Goal: Information Seeking & Learning: Find contact information

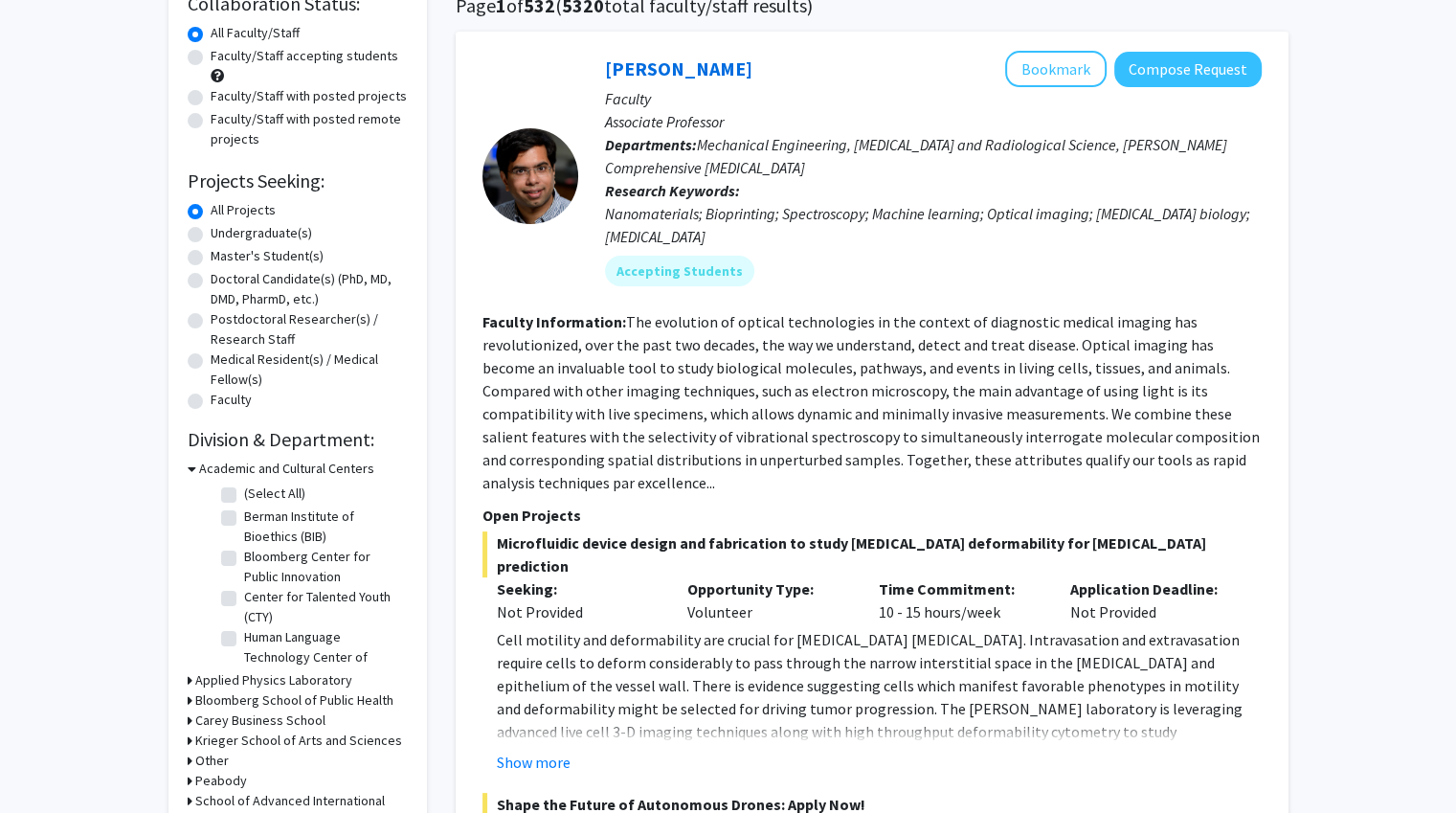
scroll to position [192, 0]
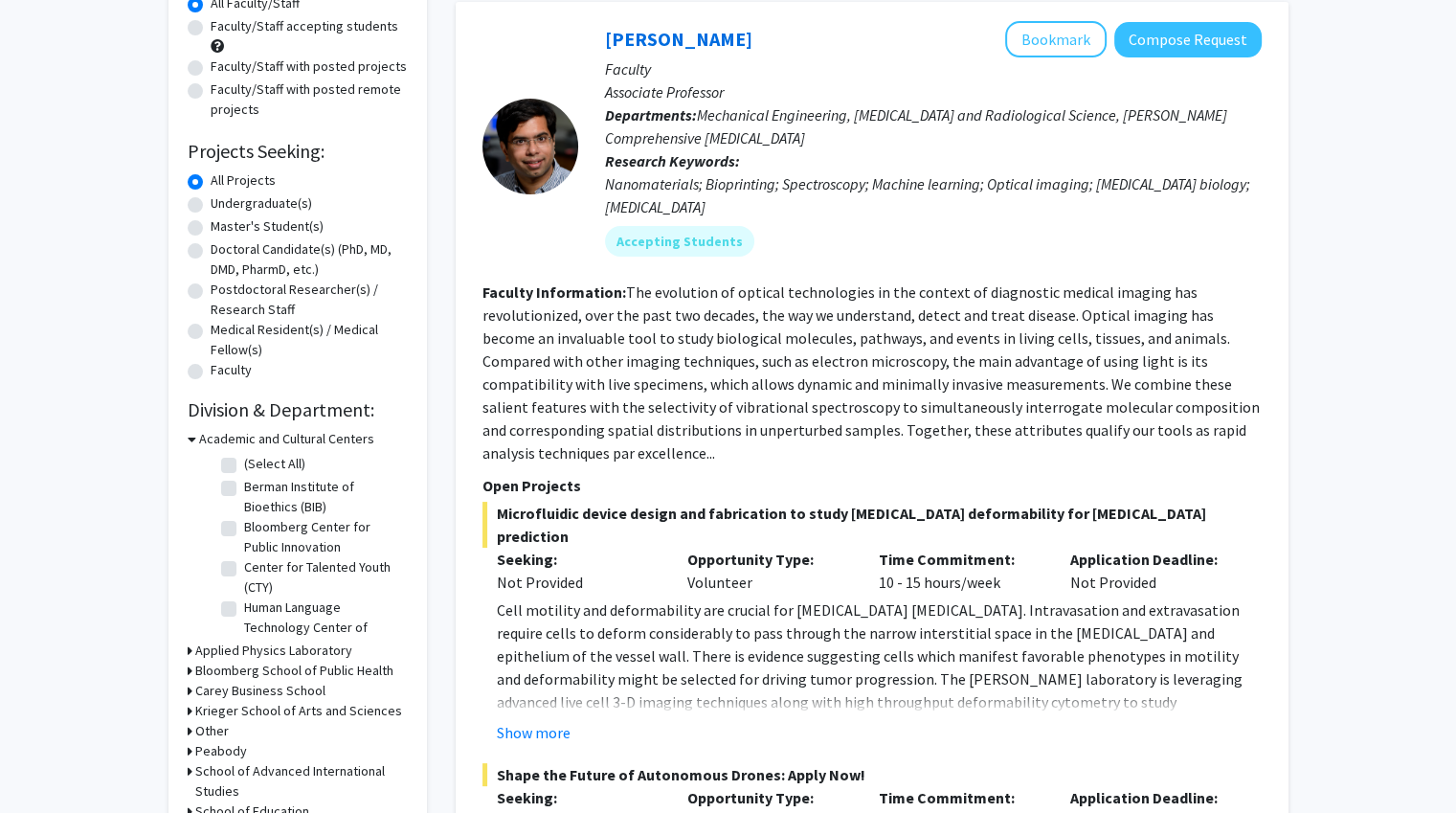
click at [211, 206] on label "Undergraduate(s)" at bounding box center [262, 203] width 101 height 20
click at [211, 206] on input "Undergraduate(s)" at bounding box center [217, 199] width 13 height 13
radio input "true"
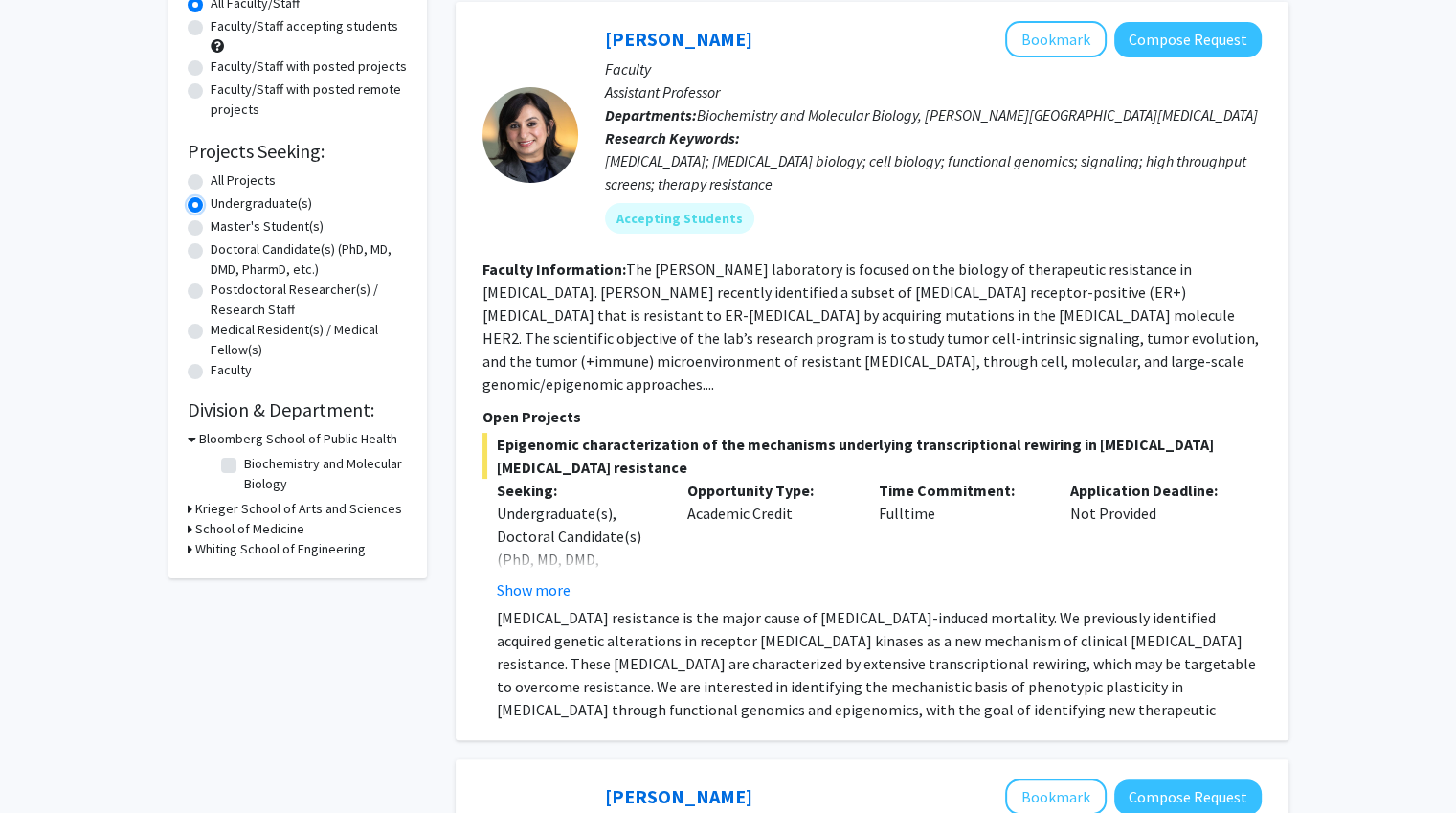
scroll to position [192, 0]
click at [532, 578] on button "Show more" at bounding box center [534, 589] width 74 height 23
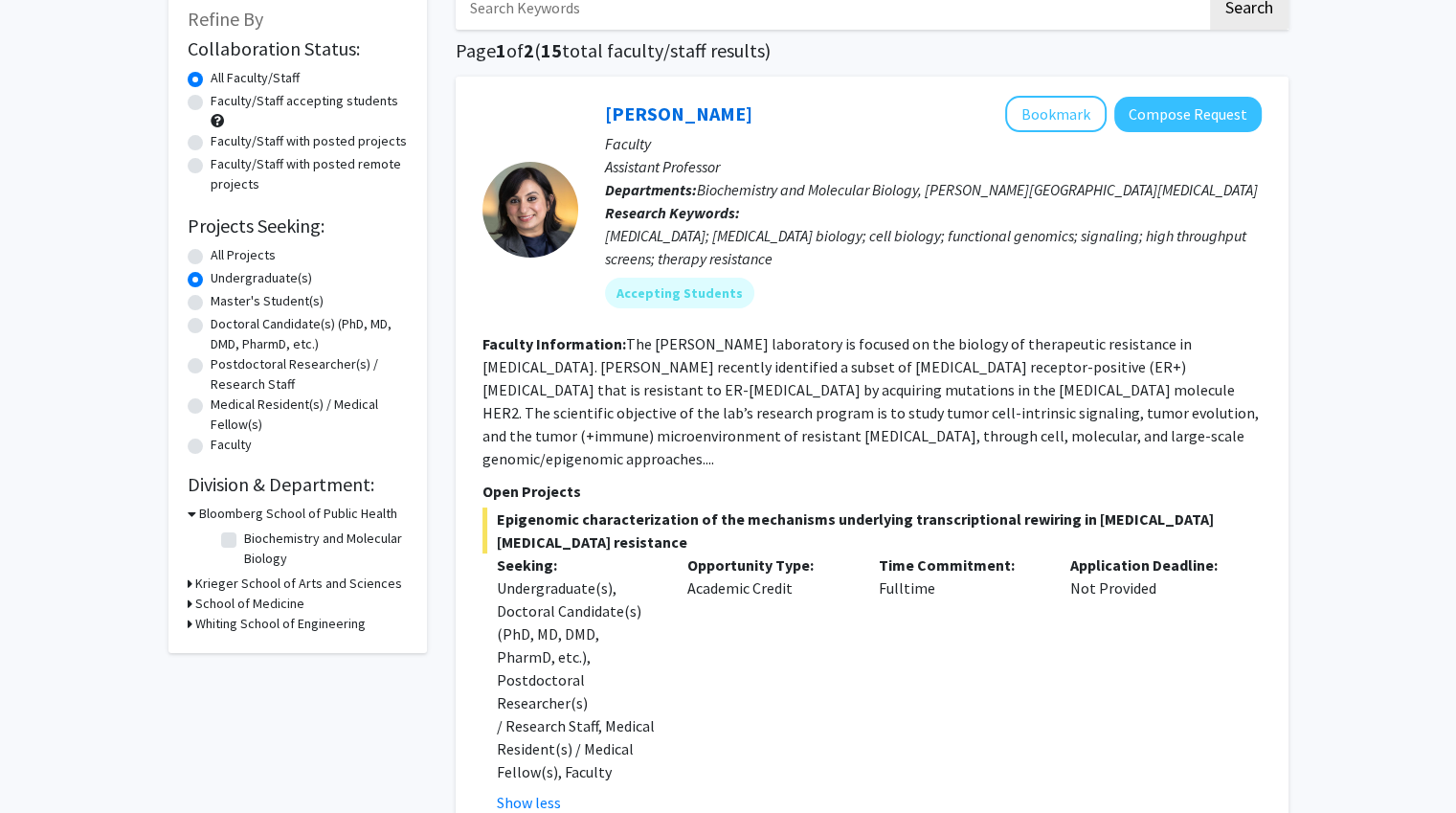
scroll to position [95, 0]
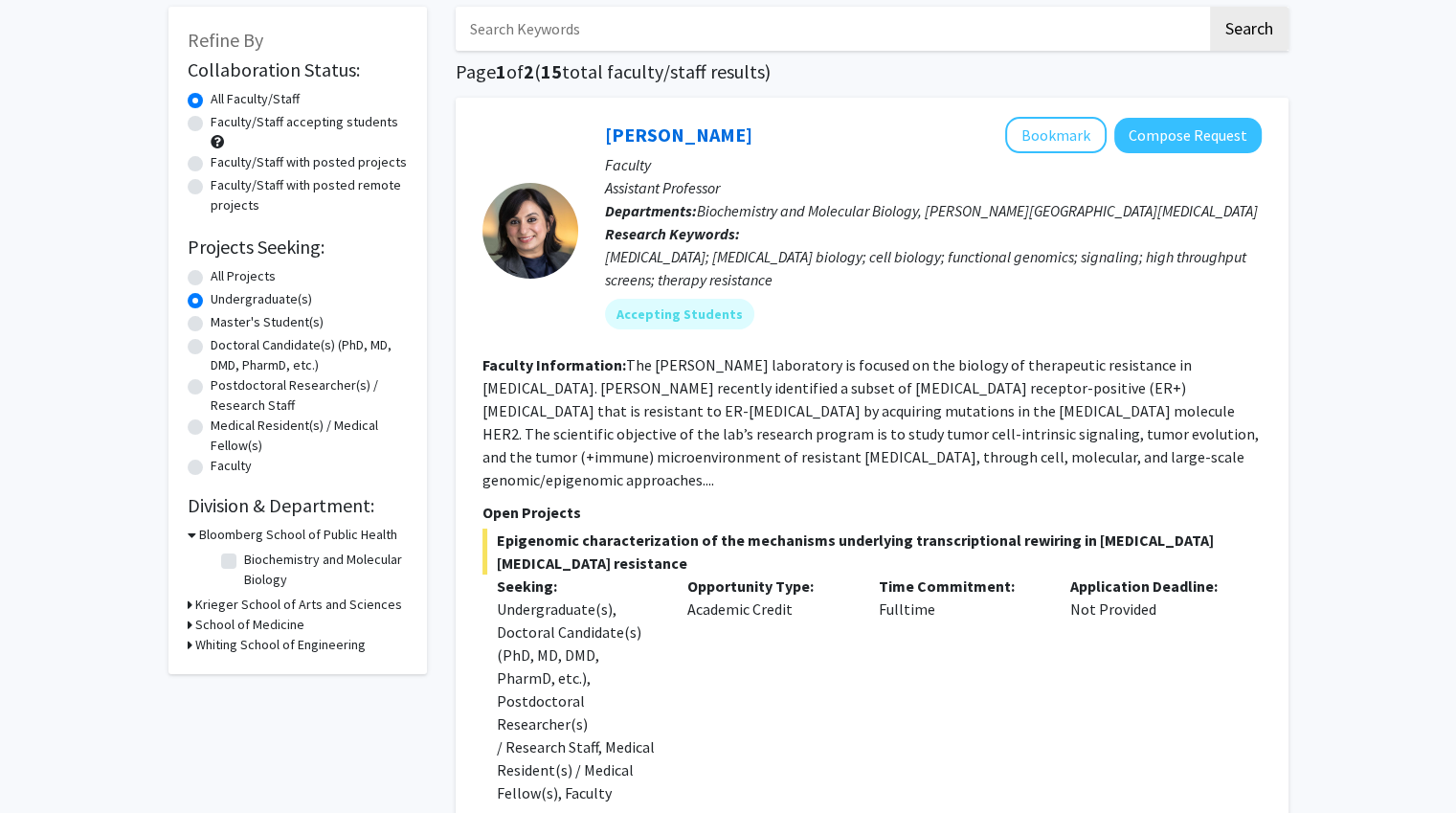
click at [211, 323] on label "Master's Student(s)" at bounding box center [267, 322] width 113 height 20
click at [211, 323] on input "Master's Student(s)" at bounding box center [217, 318] width 13 height 13
radio input "true"
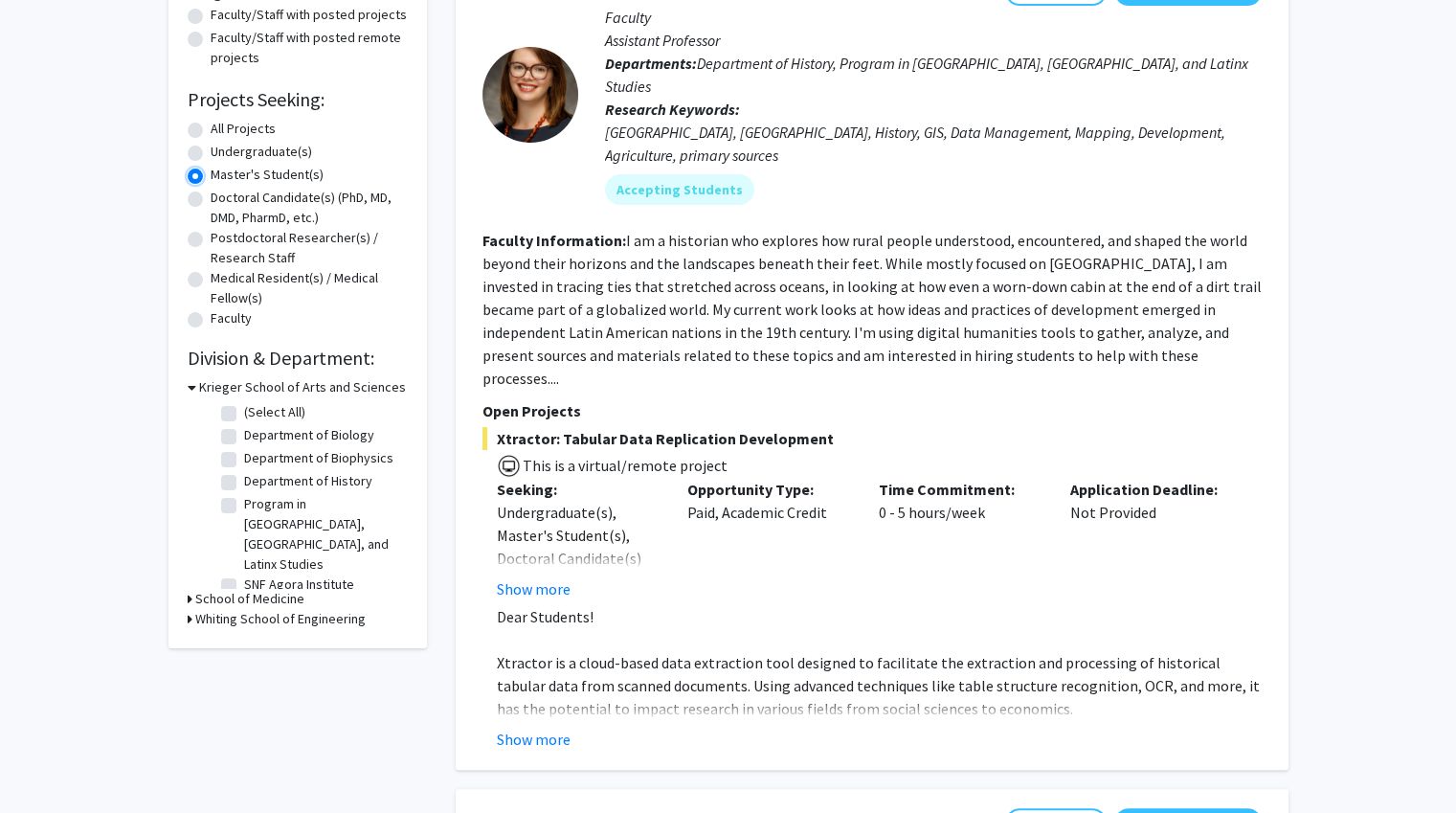
scroll to position [287, 0]
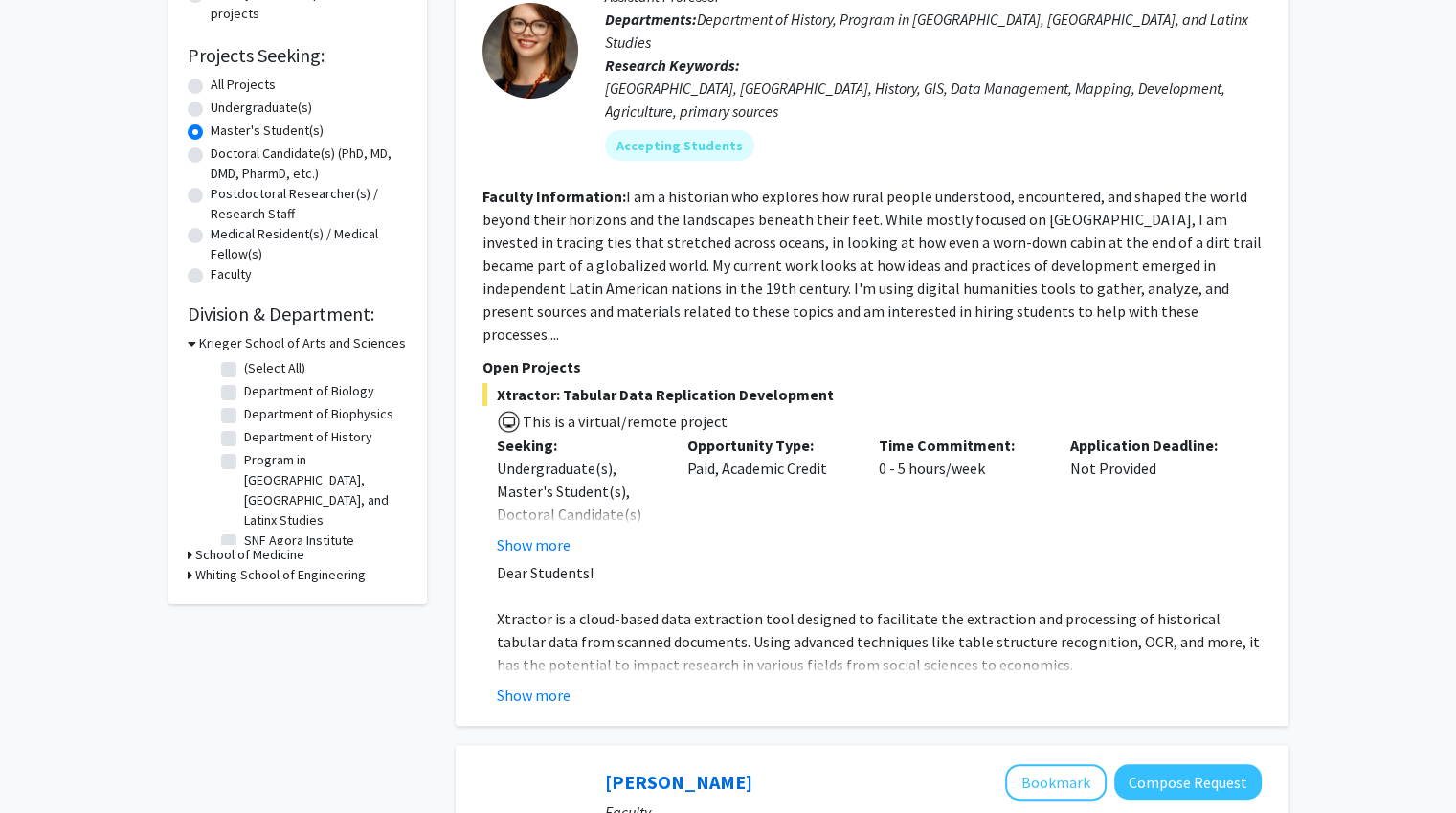
click at [192, 341] on icon at bounding box center [192, 342] width 9 height 20
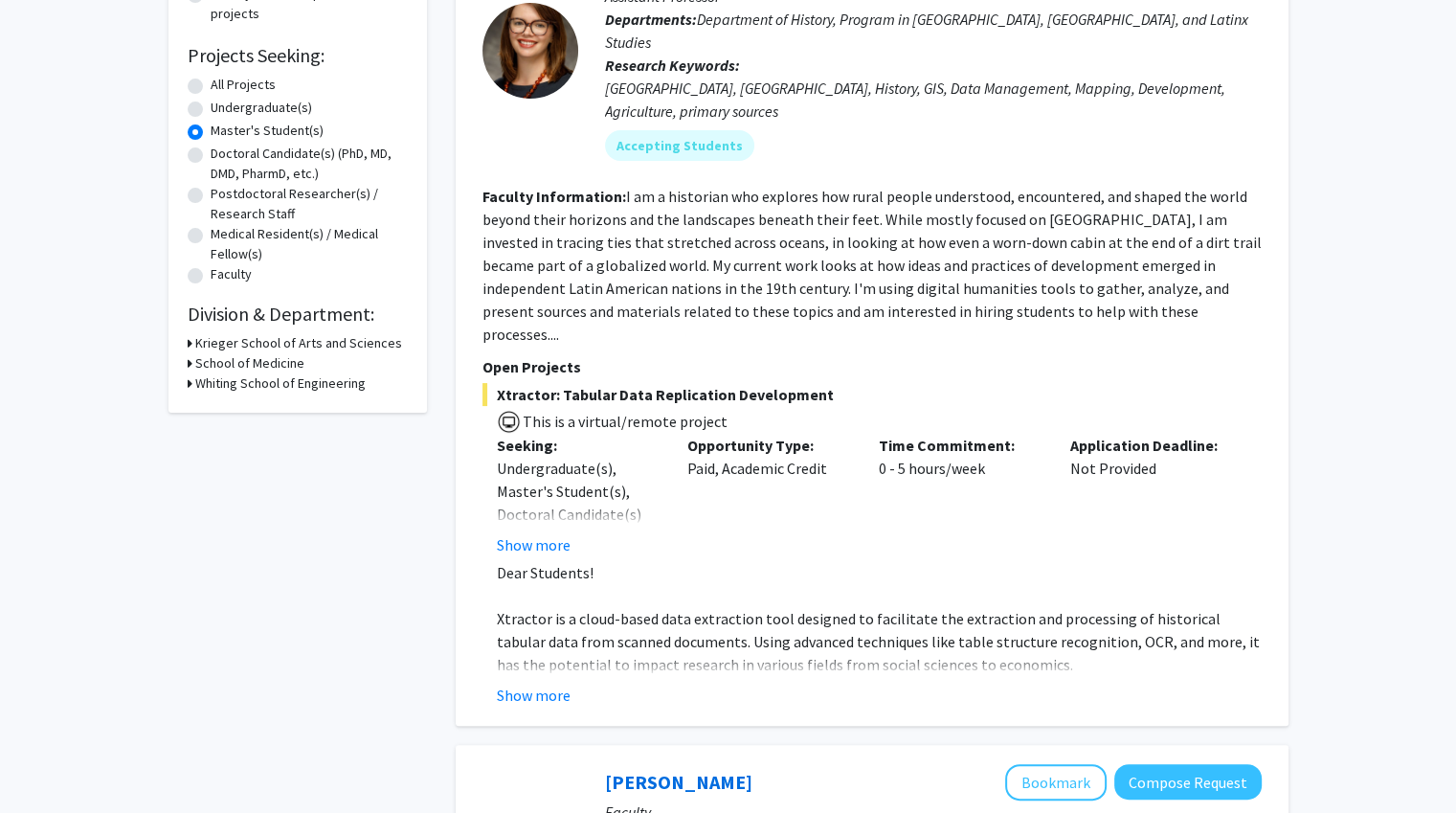
click at [192, 369] on div "School of Medicine" at bounding box center [298, 363] width 220 height 20
click at [190, 362] on icon at bounding box center [190, 363] width 5 height 20
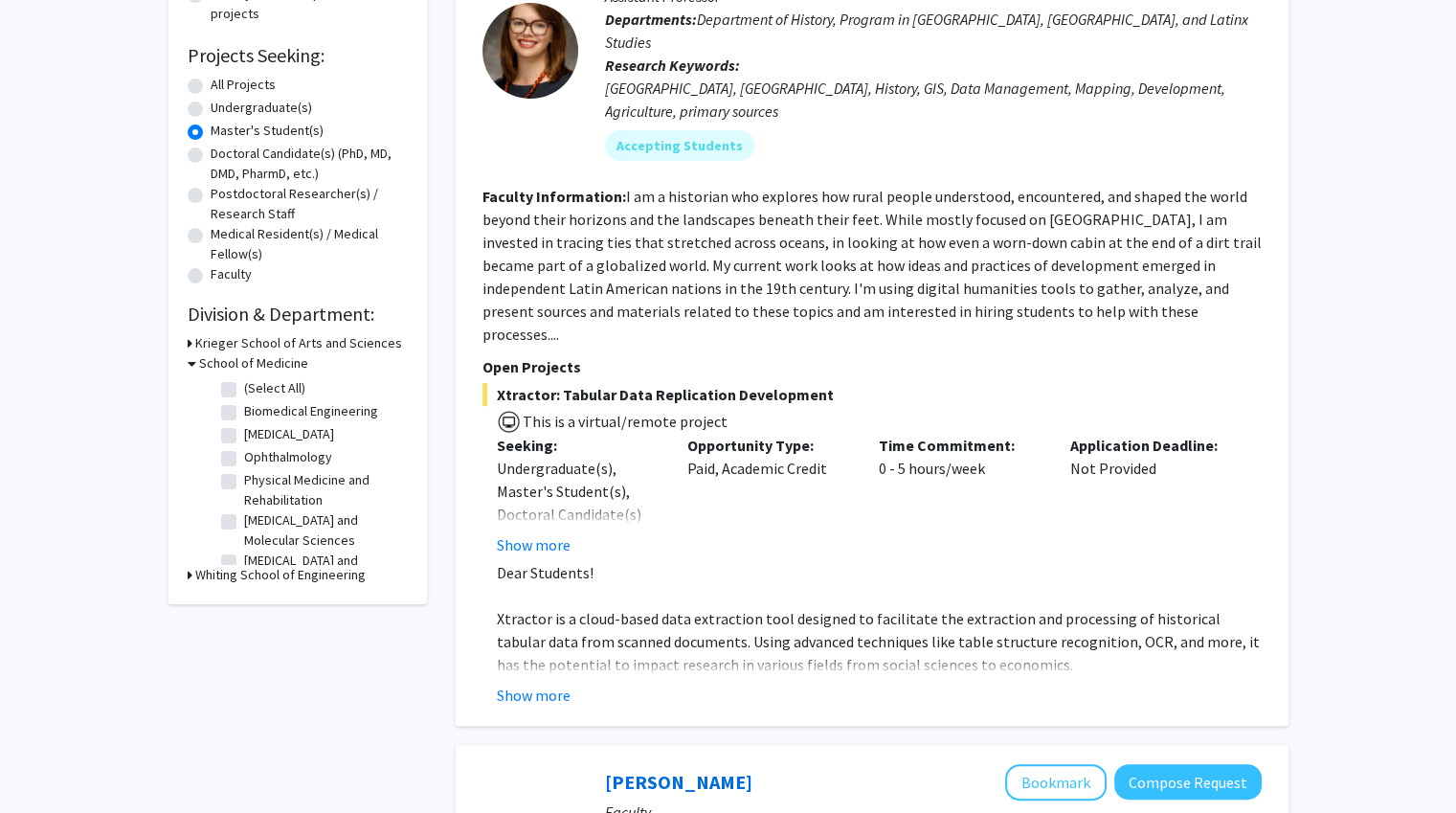
click at [244, 415] on label "Biomedical Engineering" at bounding box center [311, 410] width 134 height 20
click at [244, 413] on input "Biomedical Engineering" at bounding box center [250, 406] width 13 height 13
checkbox input "true"
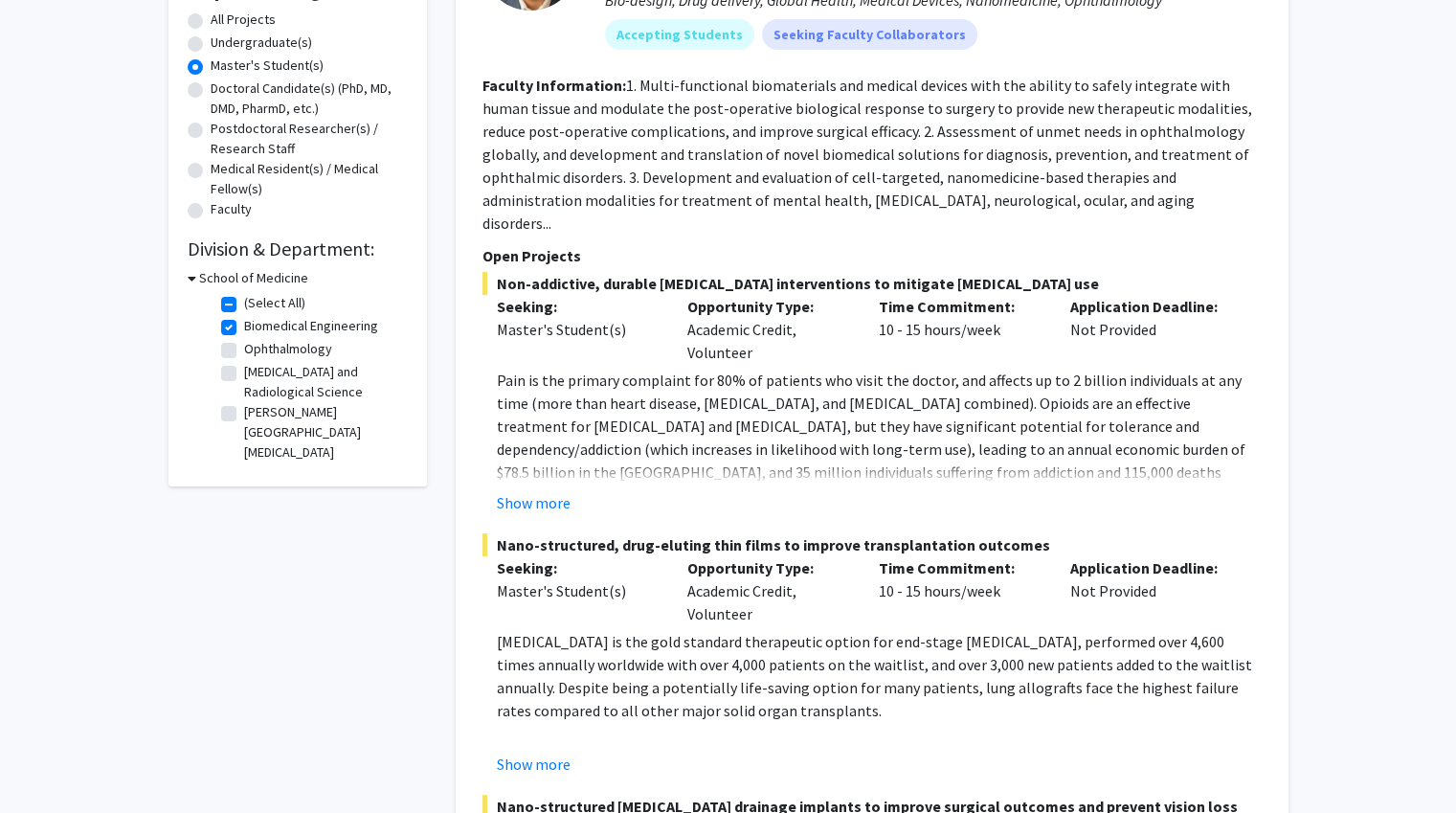
scroll to position [383, 0]
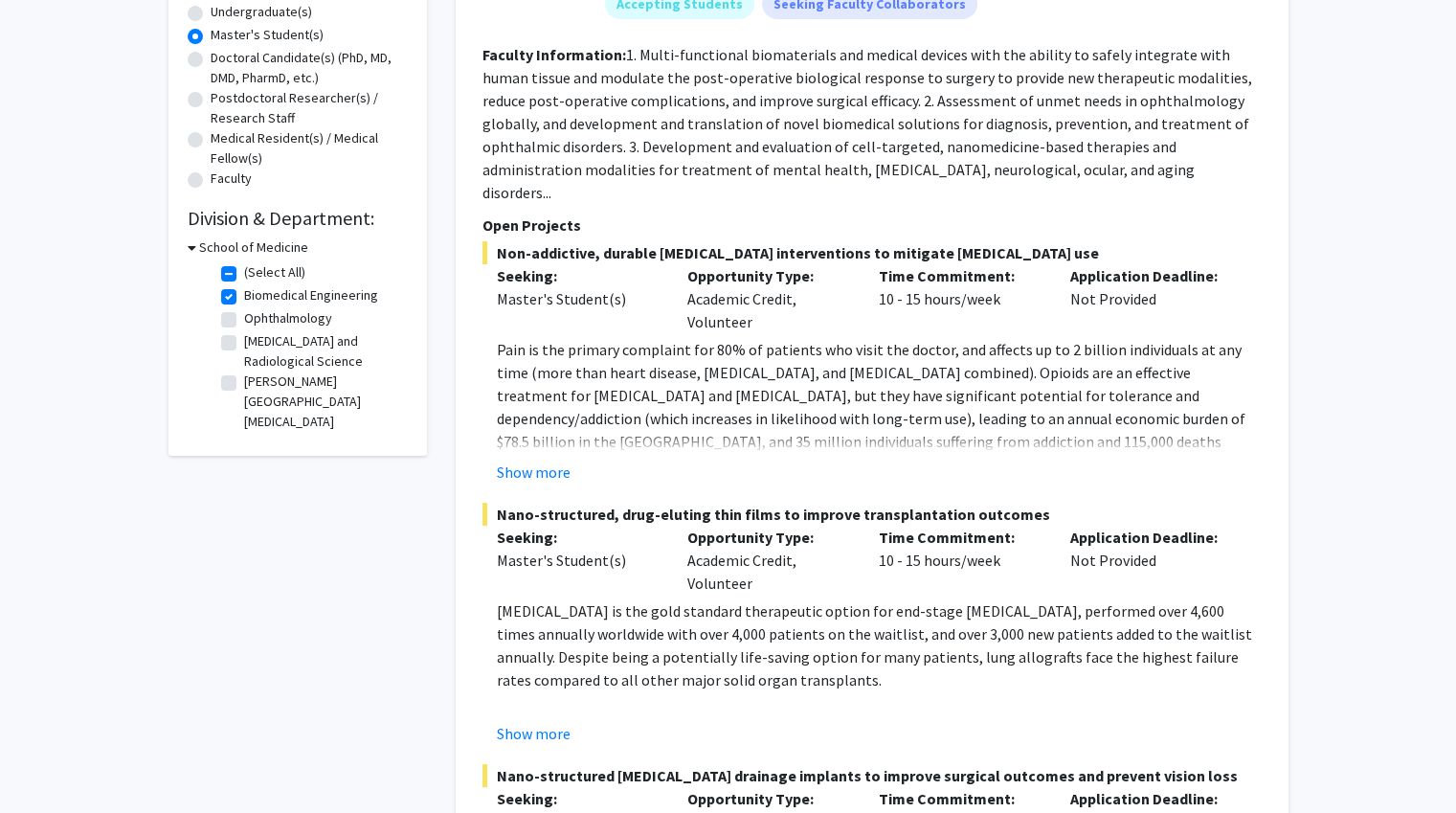
click at [226, 392] on fg-checkbox "[PERSON_NAME] Comprehensive [MEDICAL_DATA] [PERSON_NAME][GEOGRAPHIC_DATA][MEDIC…" at bounding box center [311, 402] width 182 height 60
click at [244, 382] on label "[PERSON_NAME][GEOGRAPHIC_DATA][MEDICAL_DATA]" at bounding box center [323, 402] width 159 height 60
click at [244, 382] on input "[PERSON_NAME][GEOGRAPHIC_DATA][MEDICAL_DATA]" at bounding box center [250, 377] width 13 height 13
checkbox input "true"
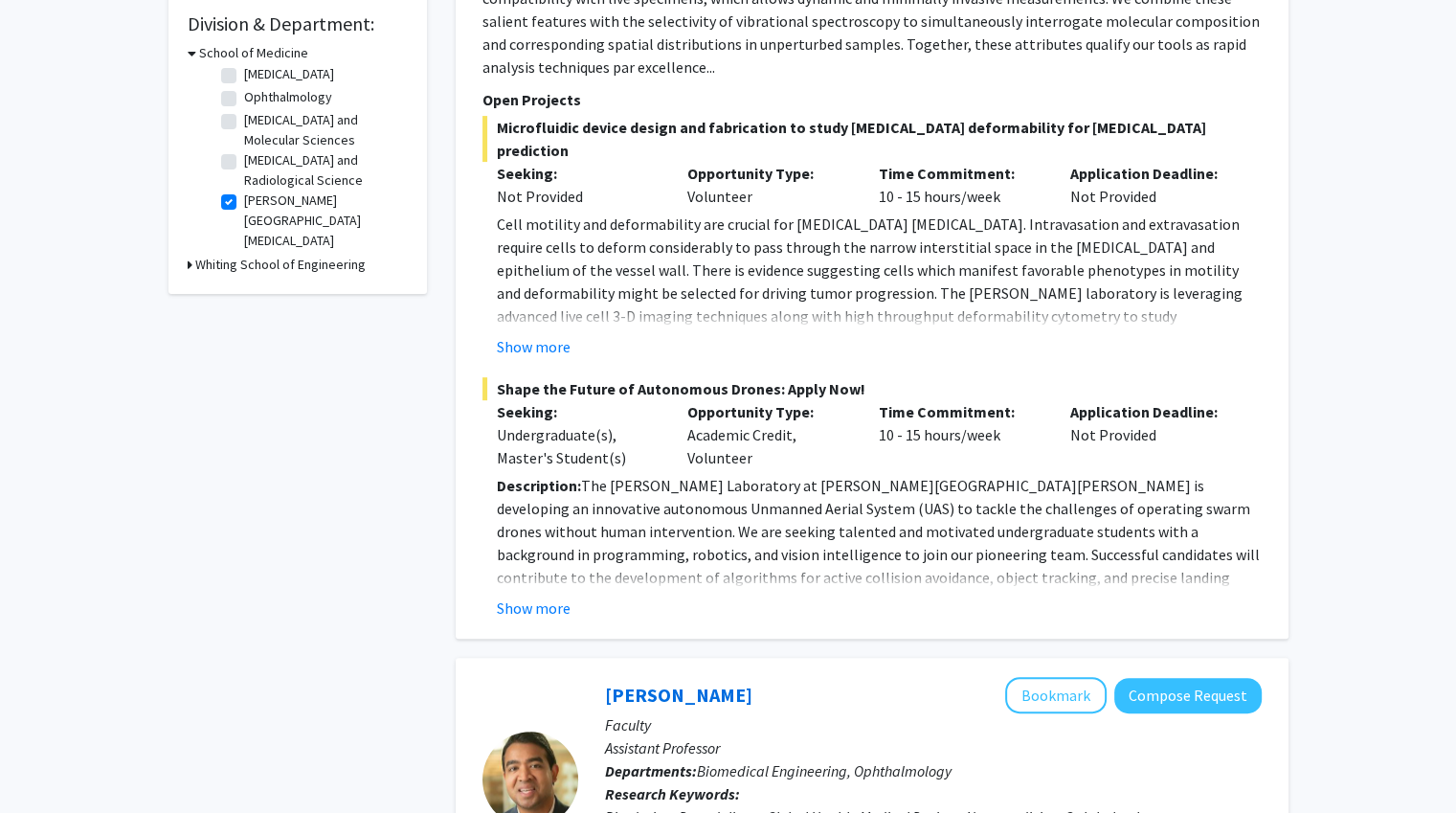
scroll to position [670, 0]
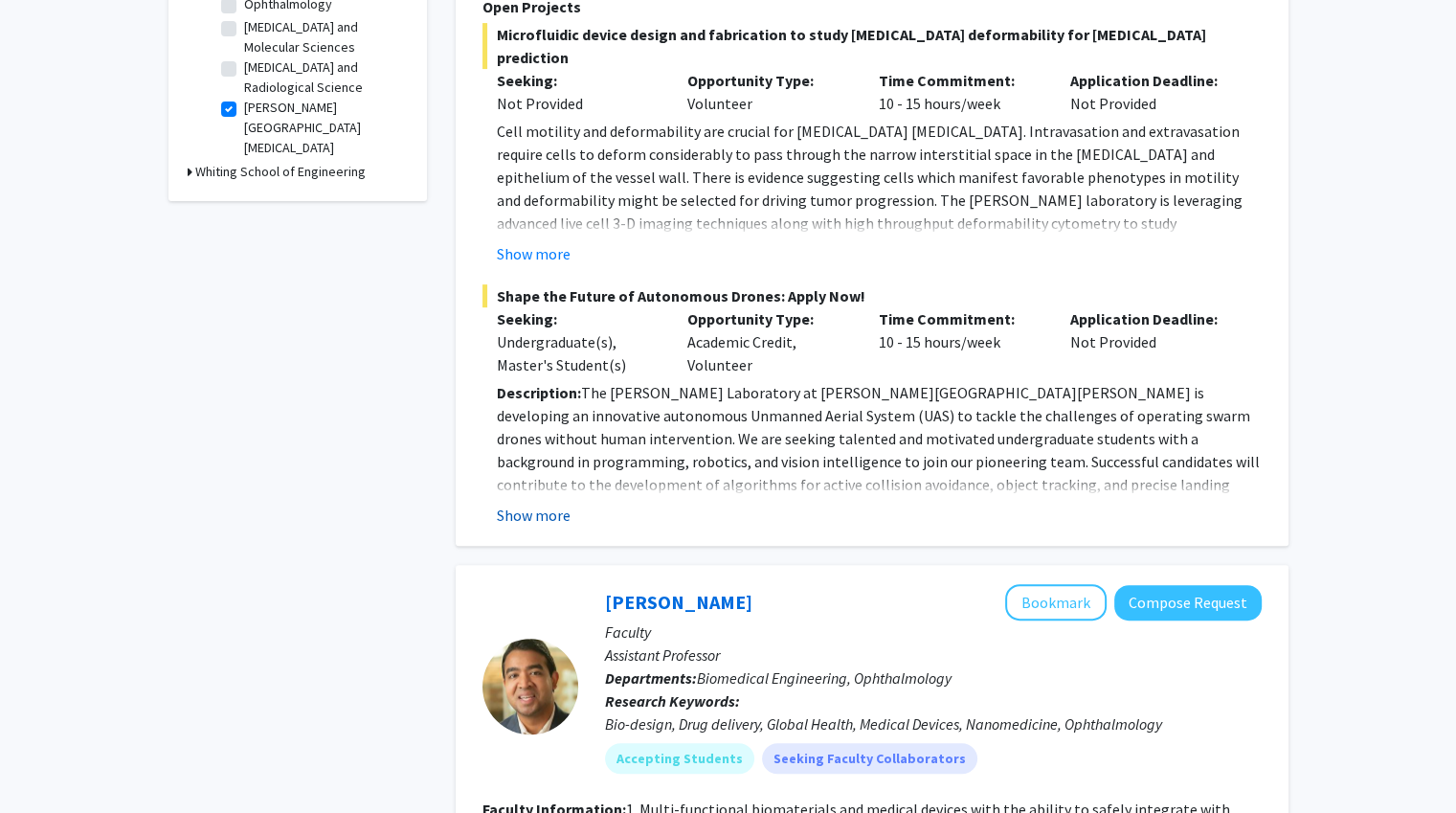
click at [561, 504] on button "Show more" at bounding box center [534, 515] width 74 height 23
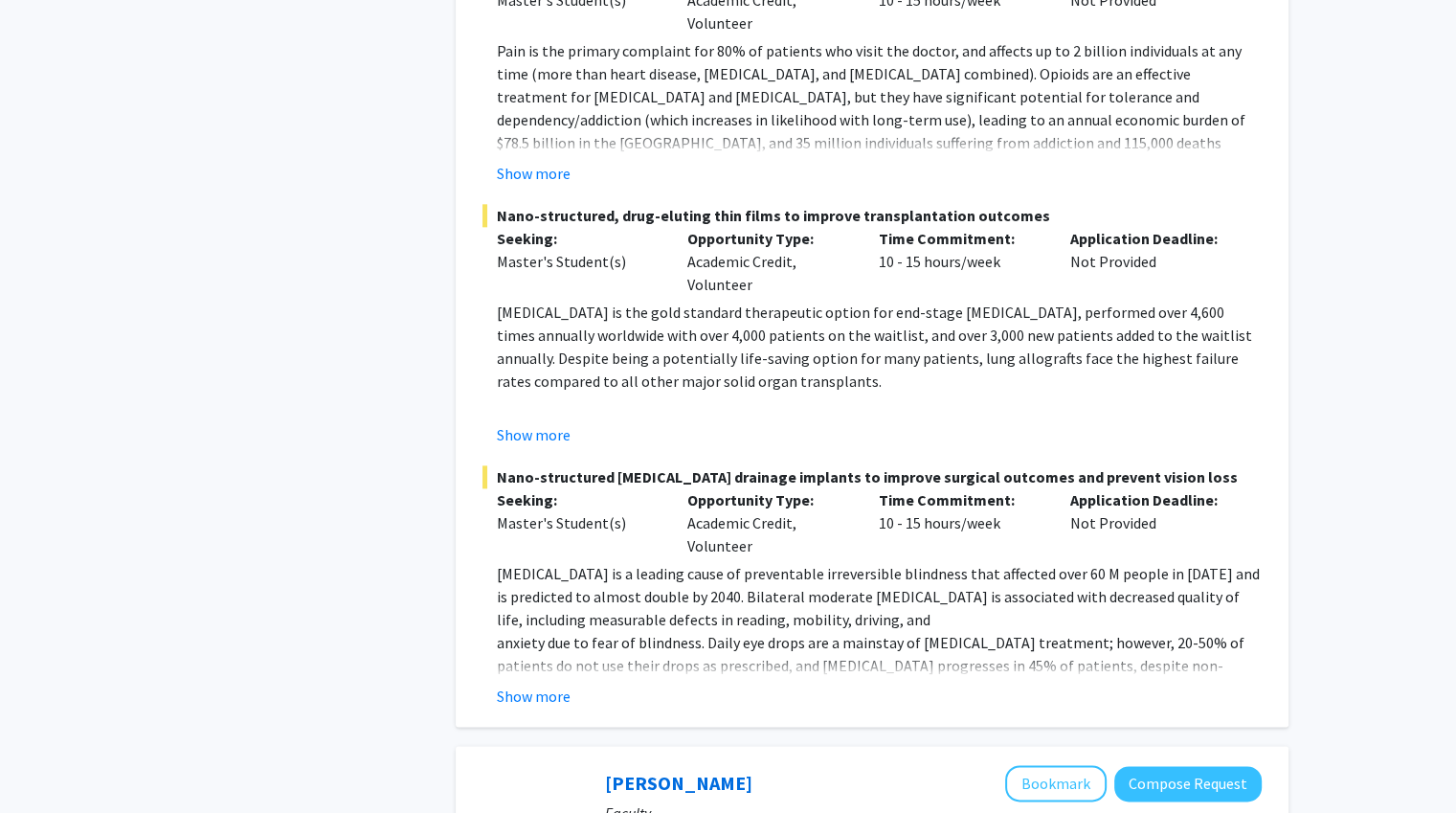
scroll to position [2489, 0]
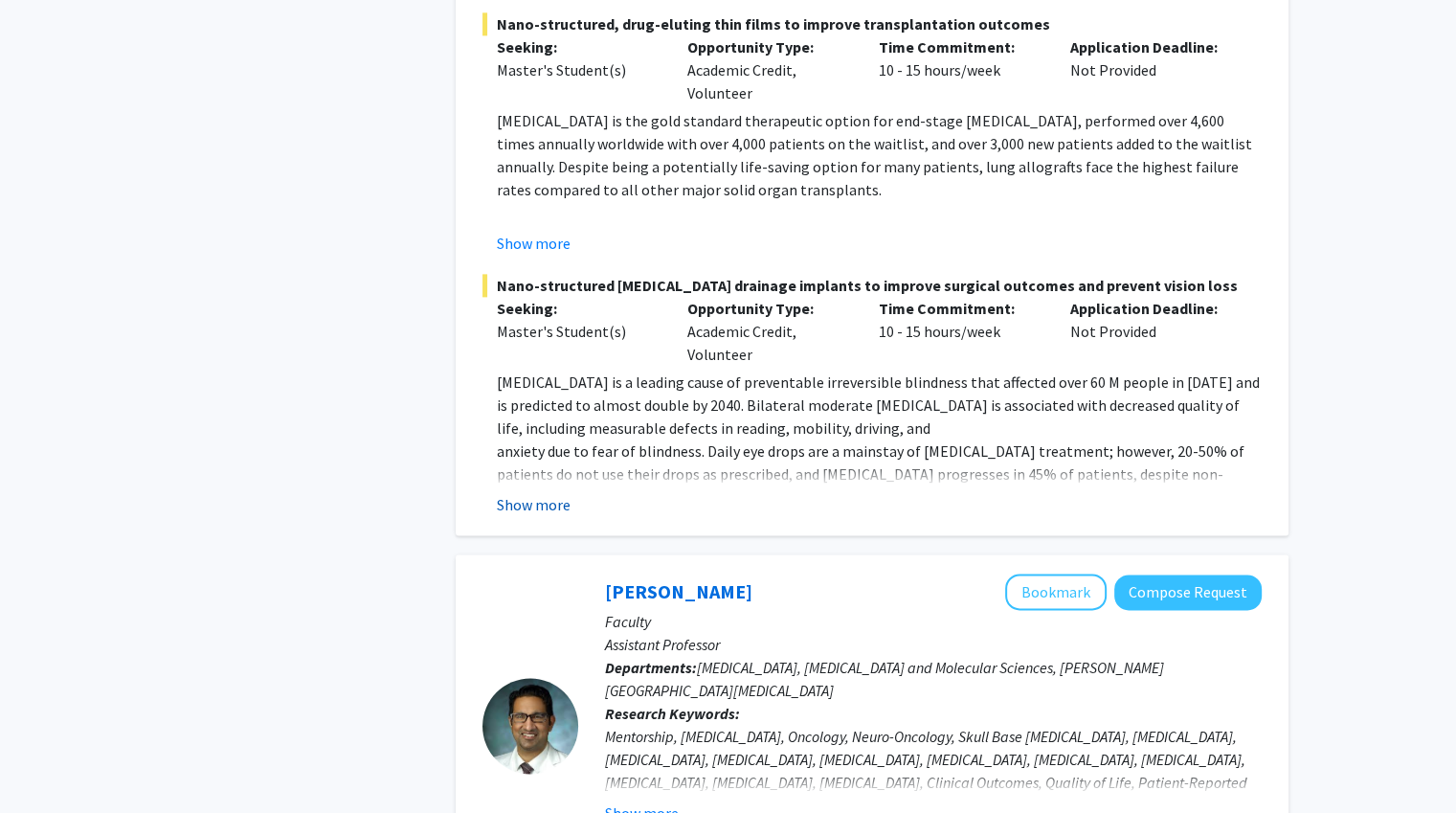
click at [565, 493] on button "Show more" at bounding box center [534, 505] width 74 height 23
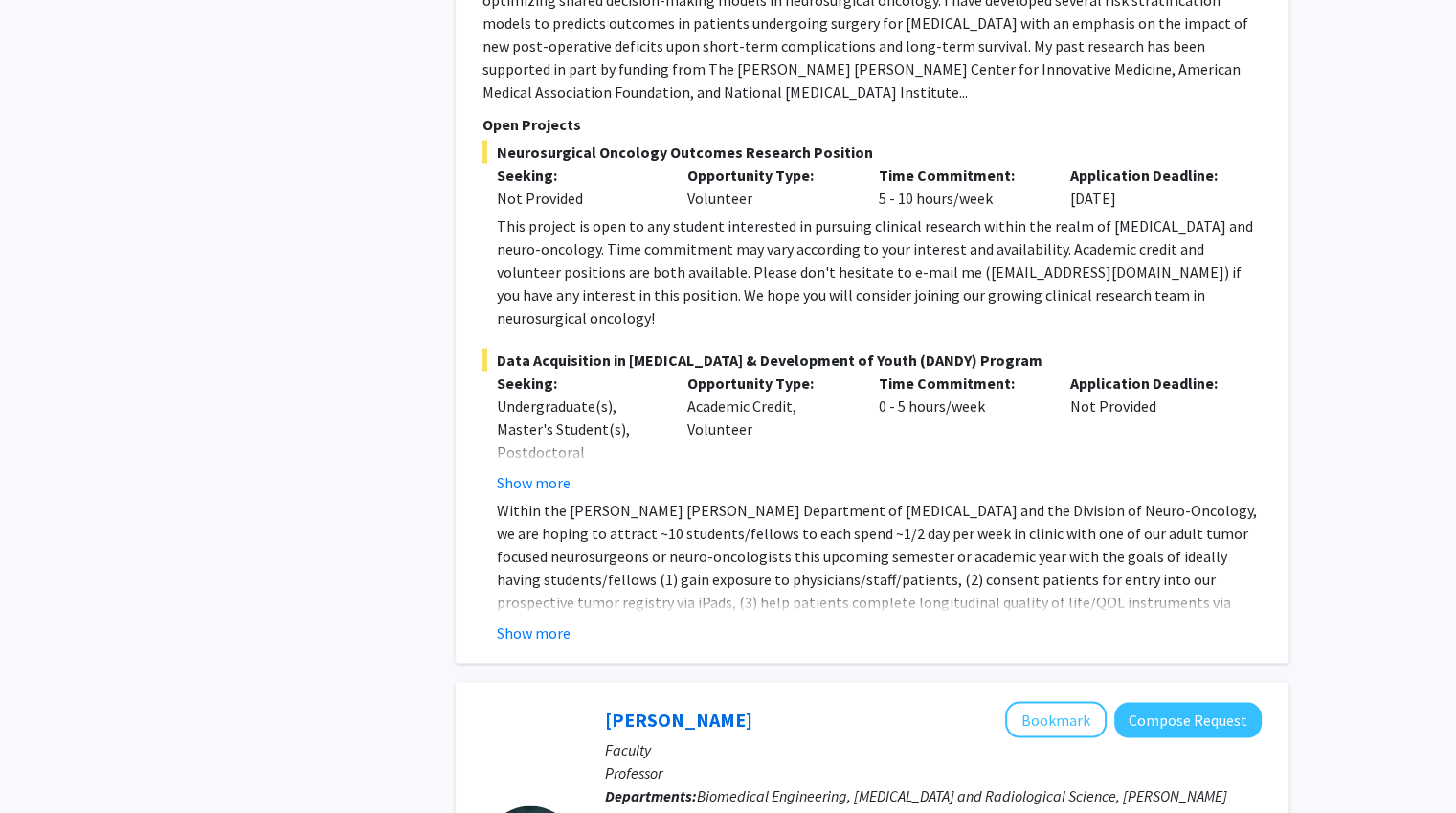
scroll to position [3732, 0]
click at [546, 619] on button "Show more" at bounding box center [534, 631] width 74 height 23
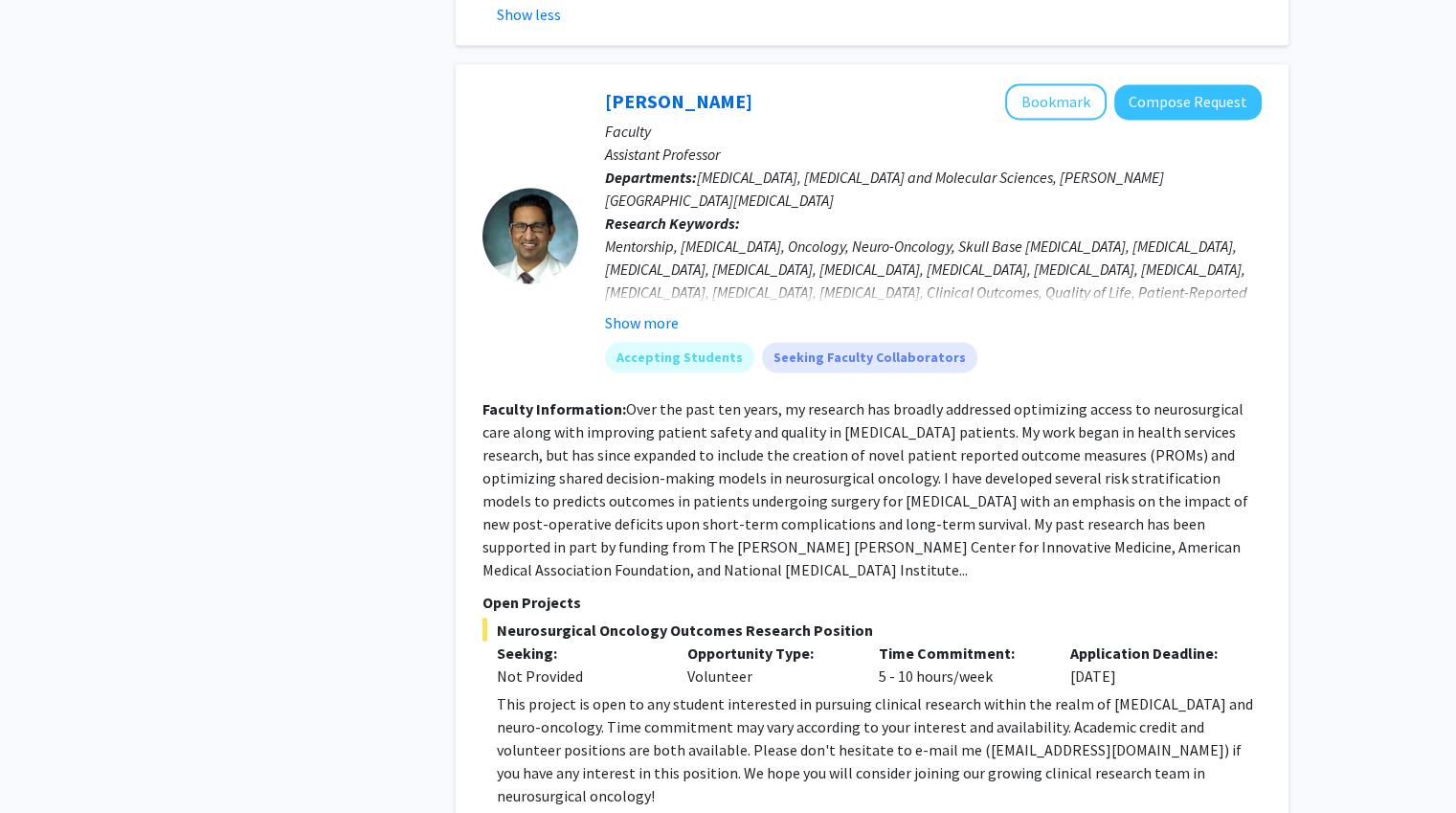
scroll to position [3159, 0]
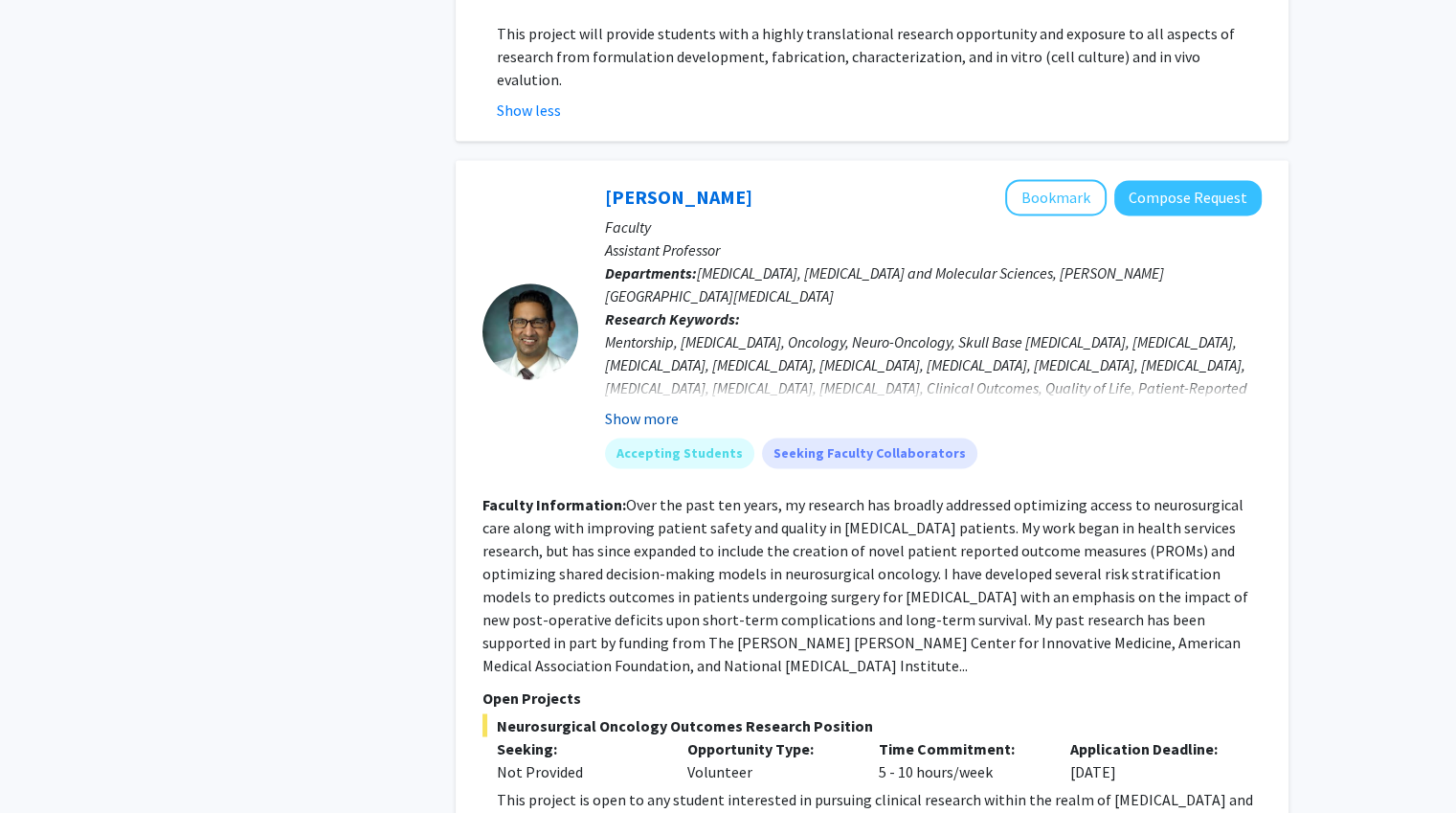
click at [670, 406] on button "Show more" at bounding box center [642, 418] width 74 height 23
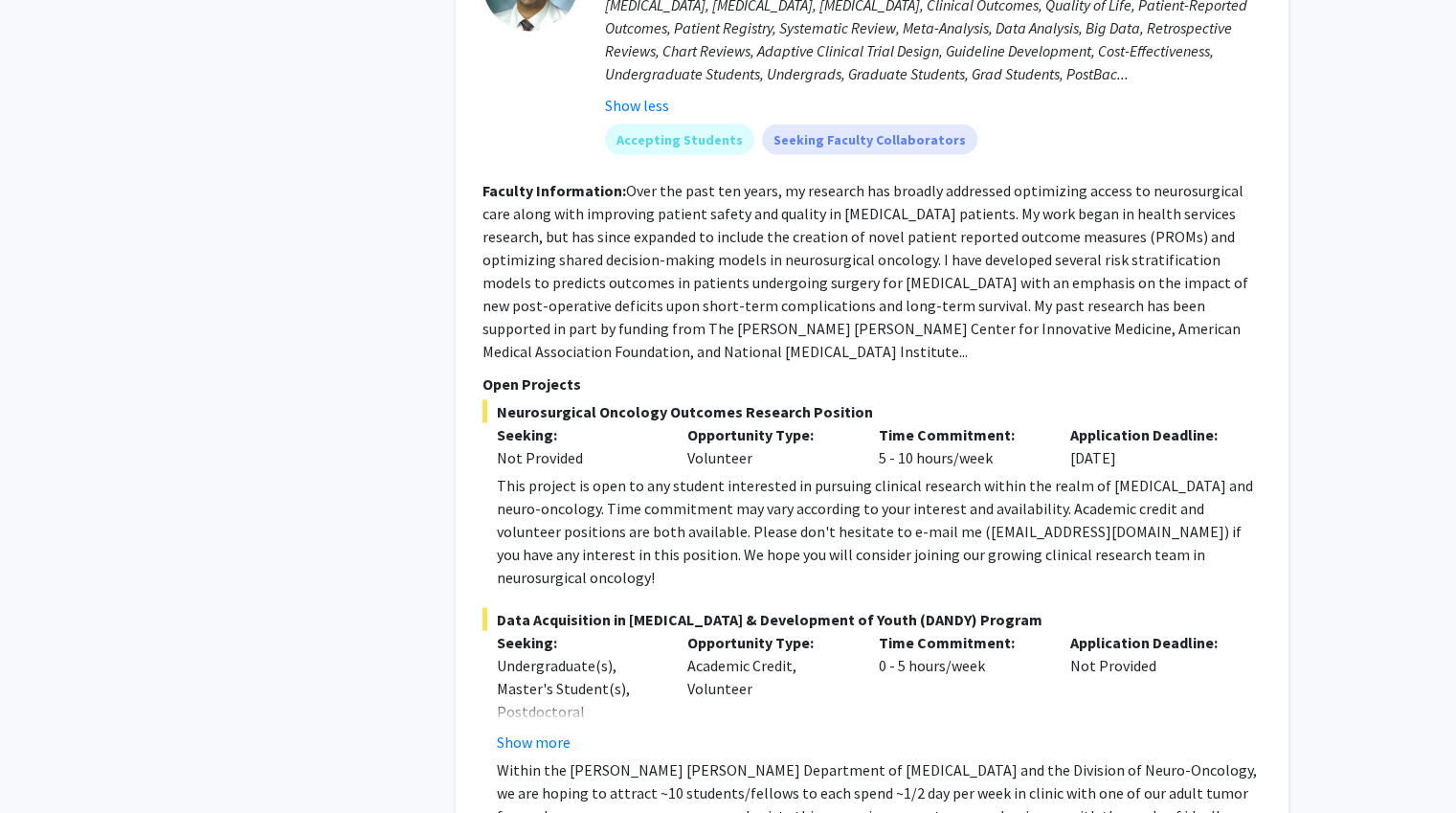
scroll to position [3637, 0]
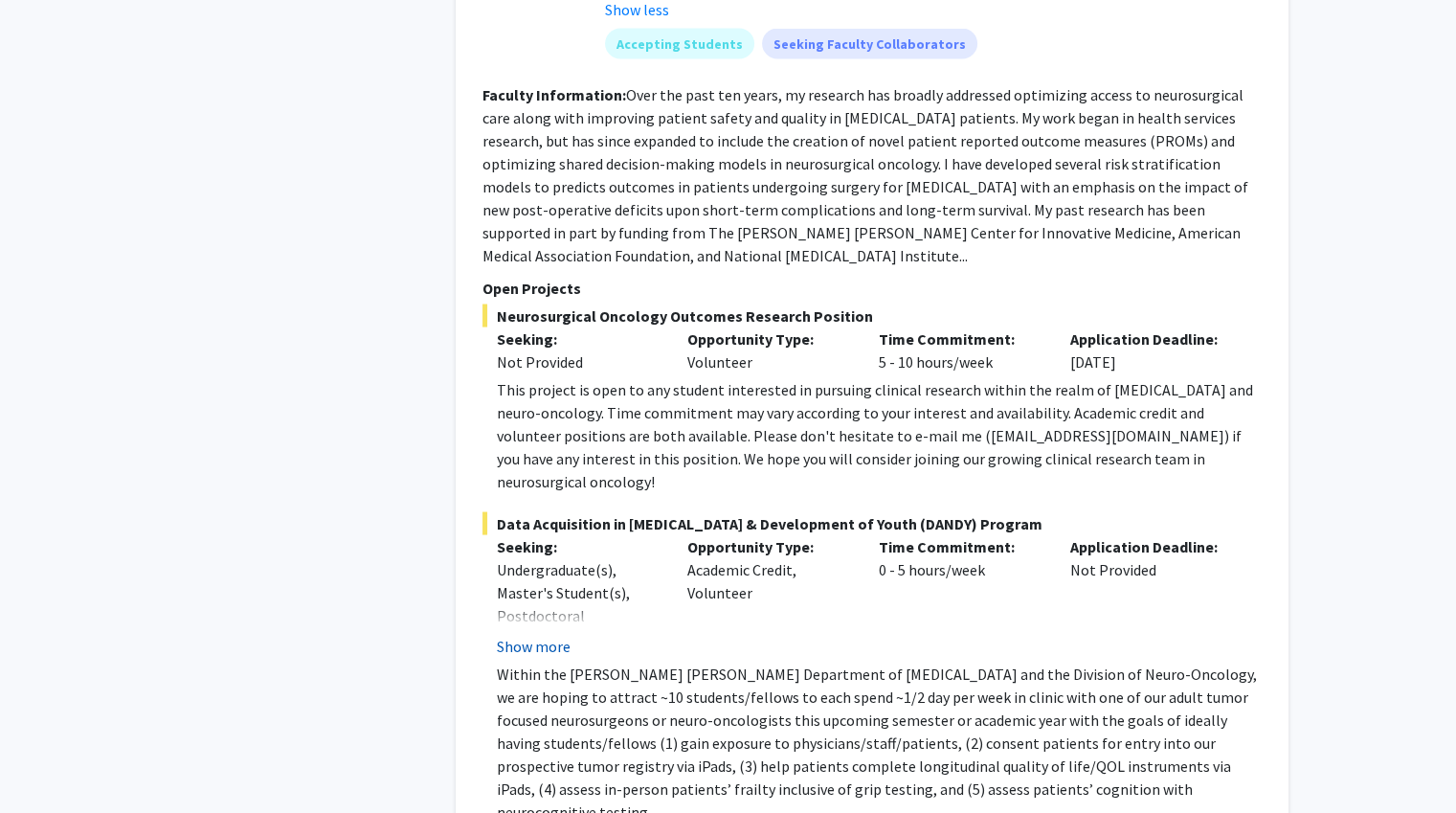
click at [554, 634] on button "Show more" at bounding box center [534, 646] width 74 height 23
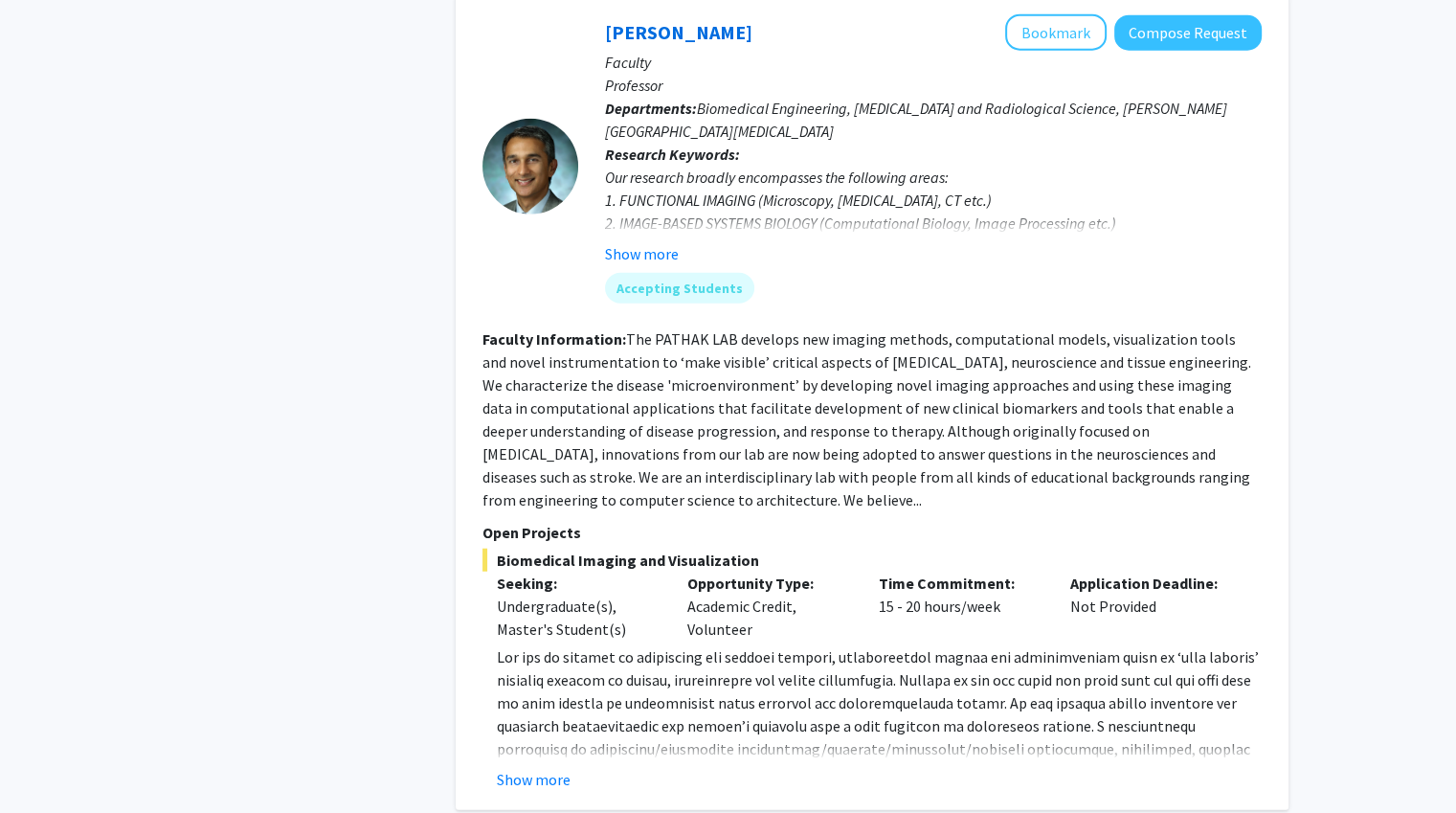
scroll to position [4810, 0]
click at [547, 765] on button "Show more" at bounding box center [534, 777] width 74 height 23
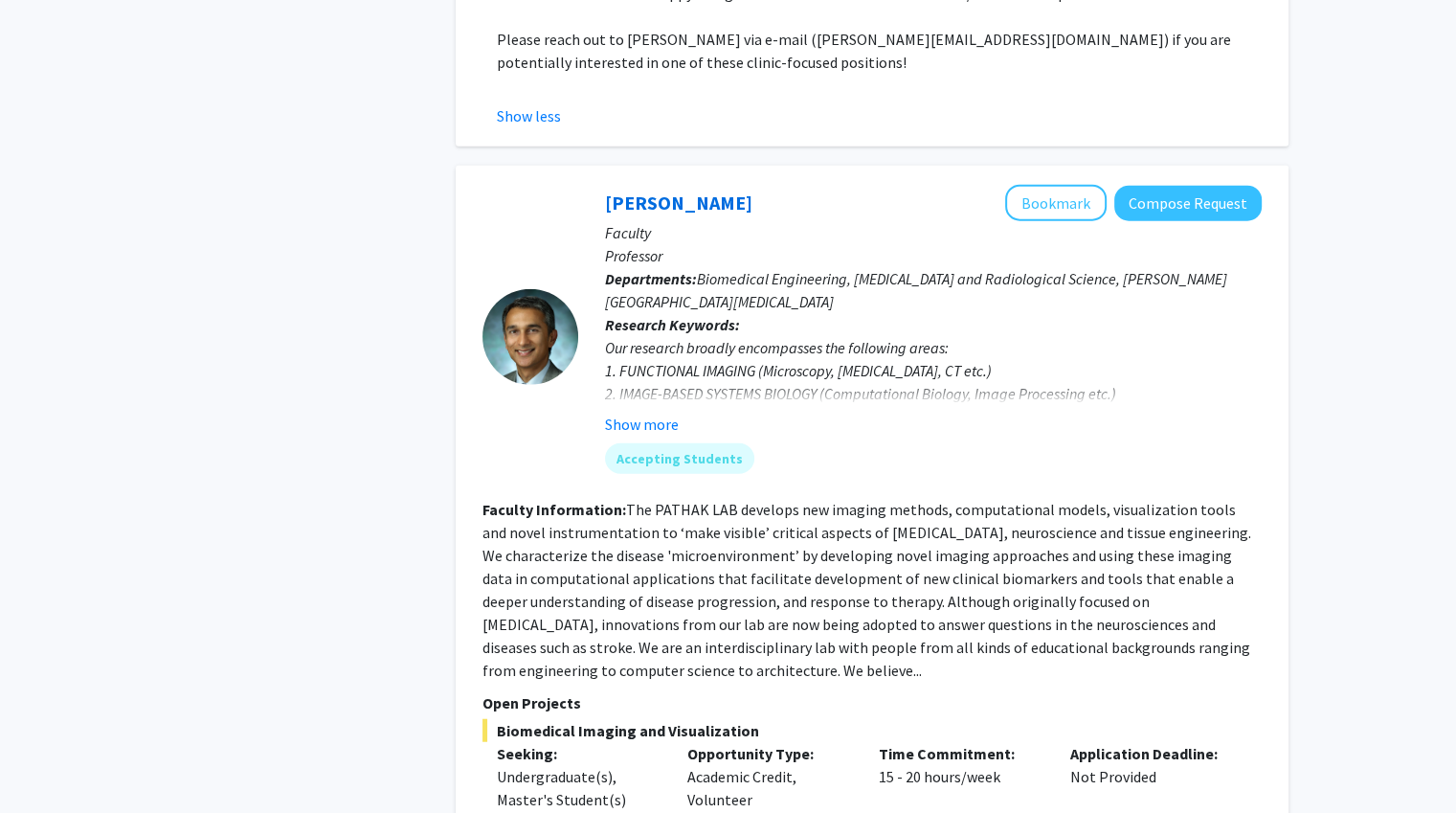
scroll to position [4542, 0]
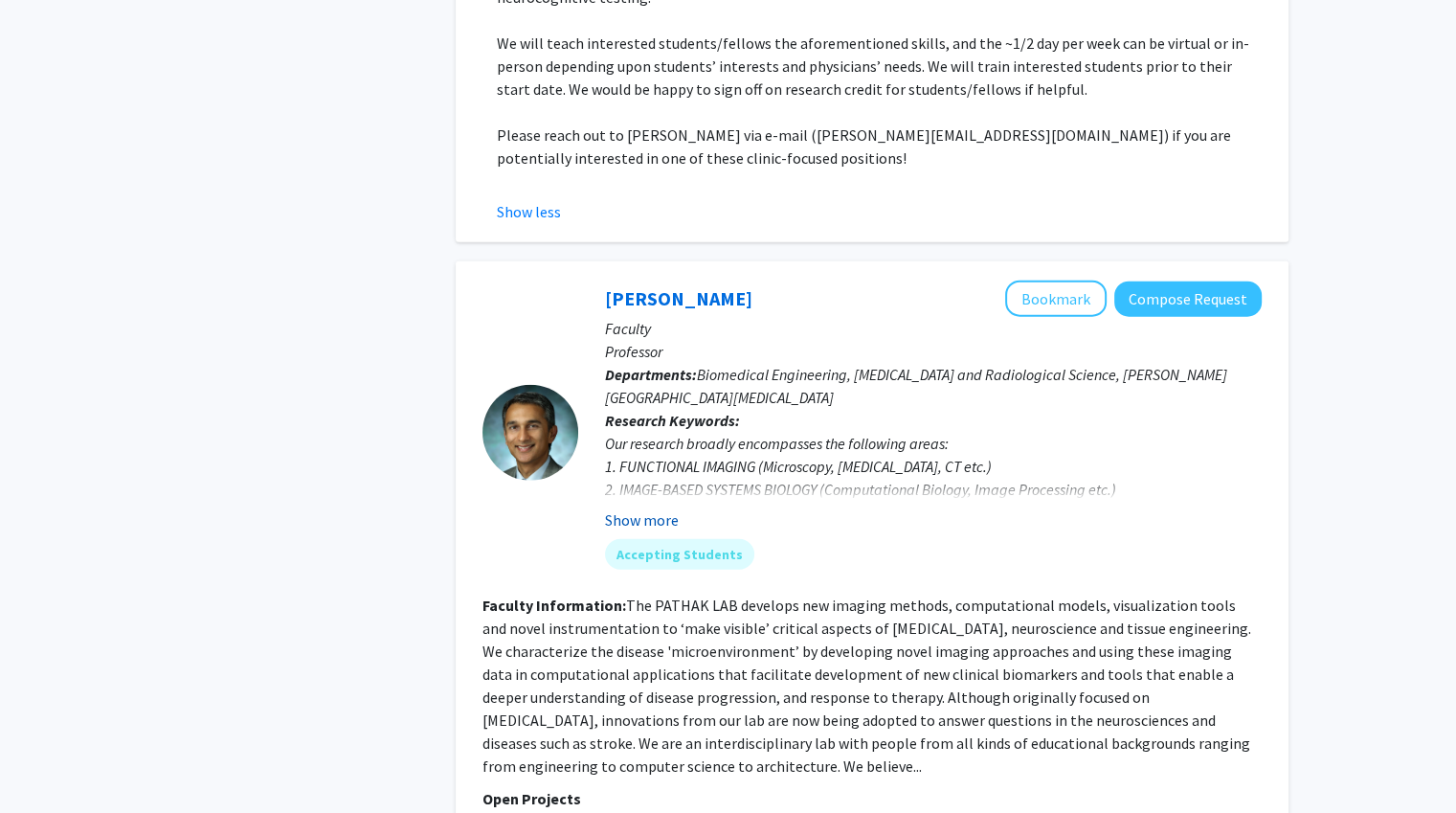
click at [634, 509] on button "Show more" at bounding box center [642, 520] width 74 height 23
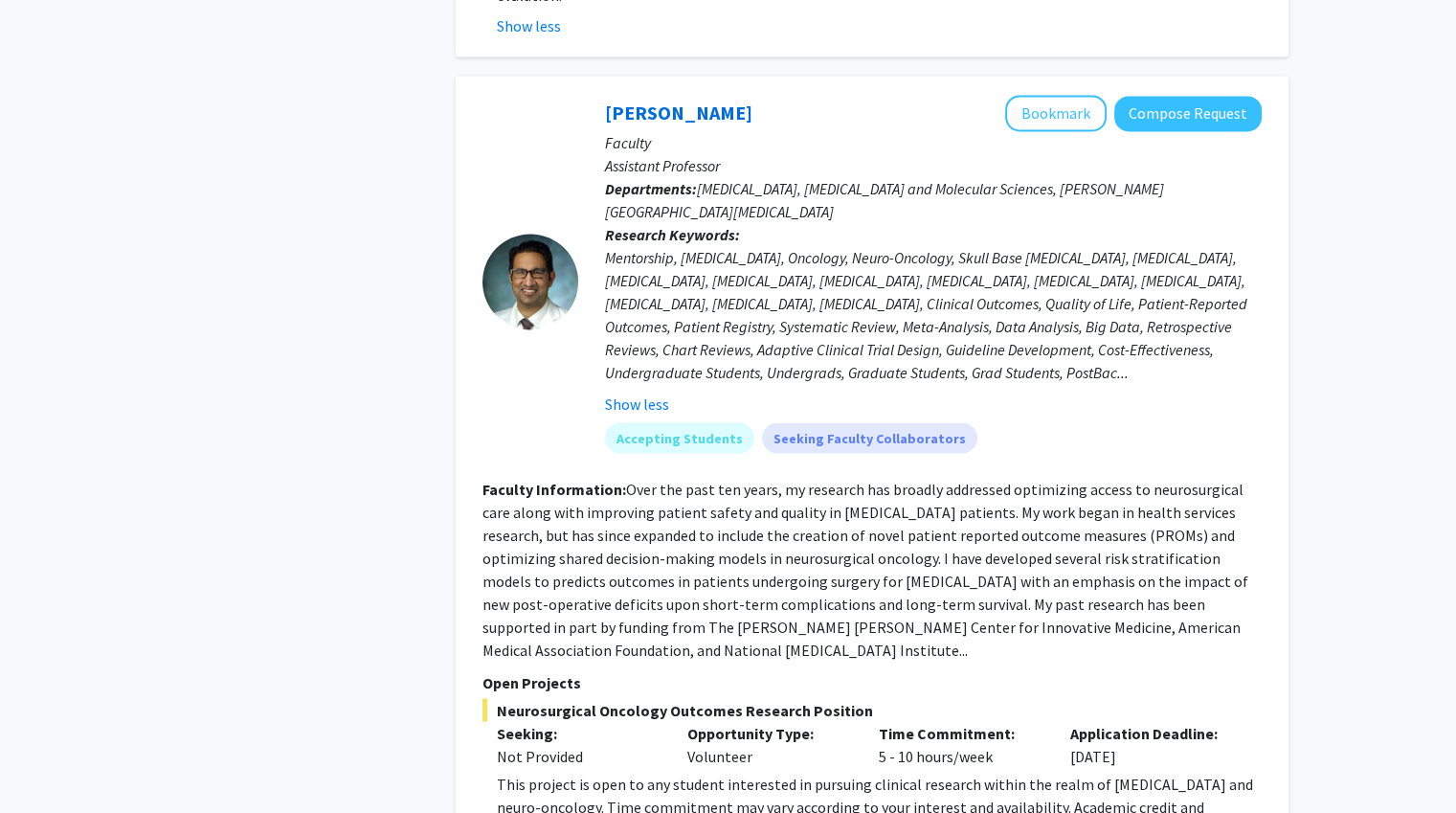
scroll to position [3202, 0]
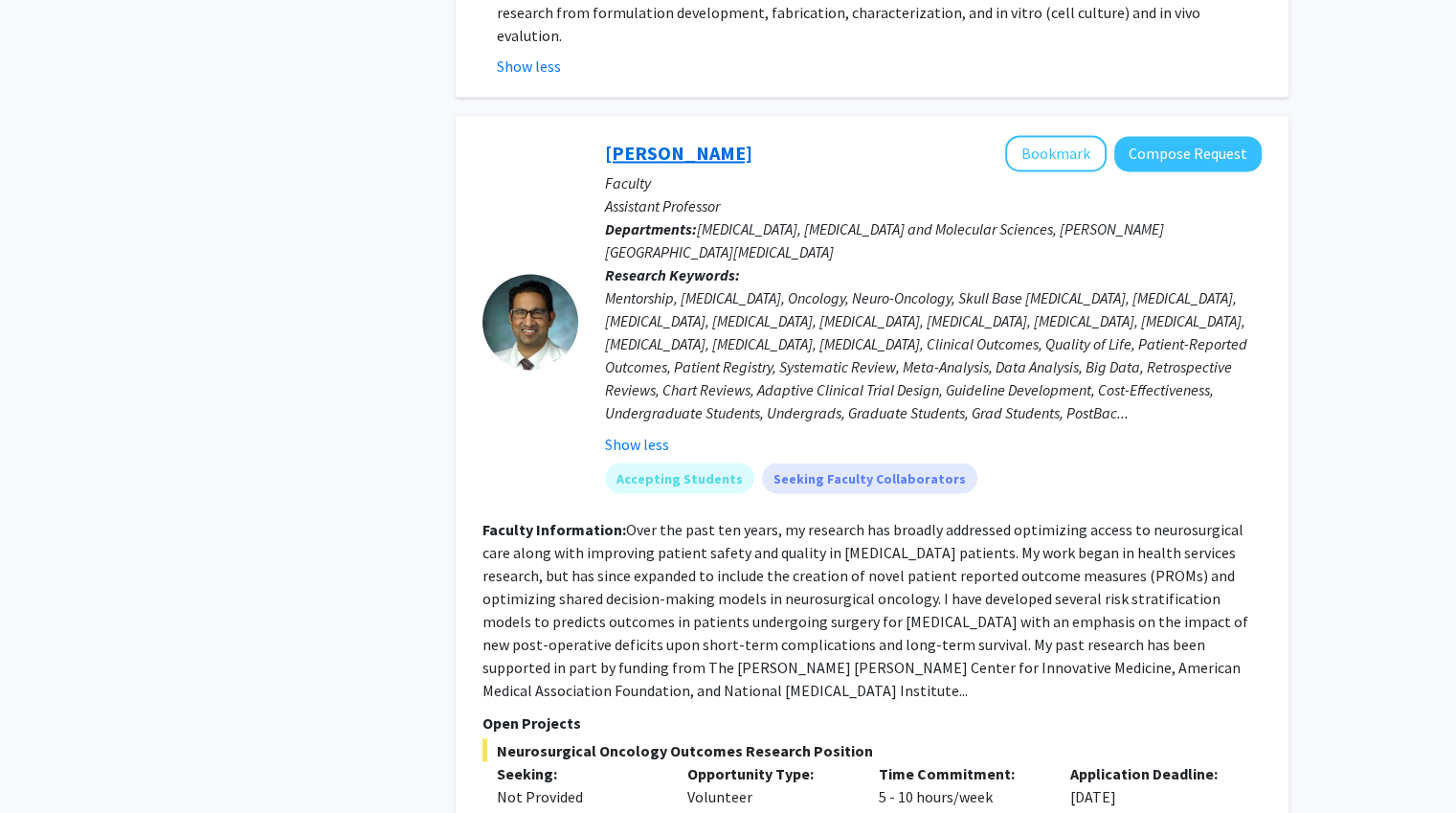
click at [692, 141] on link "[PERSON_NAME]" at bounding box center [679, 153] width 148 height 24
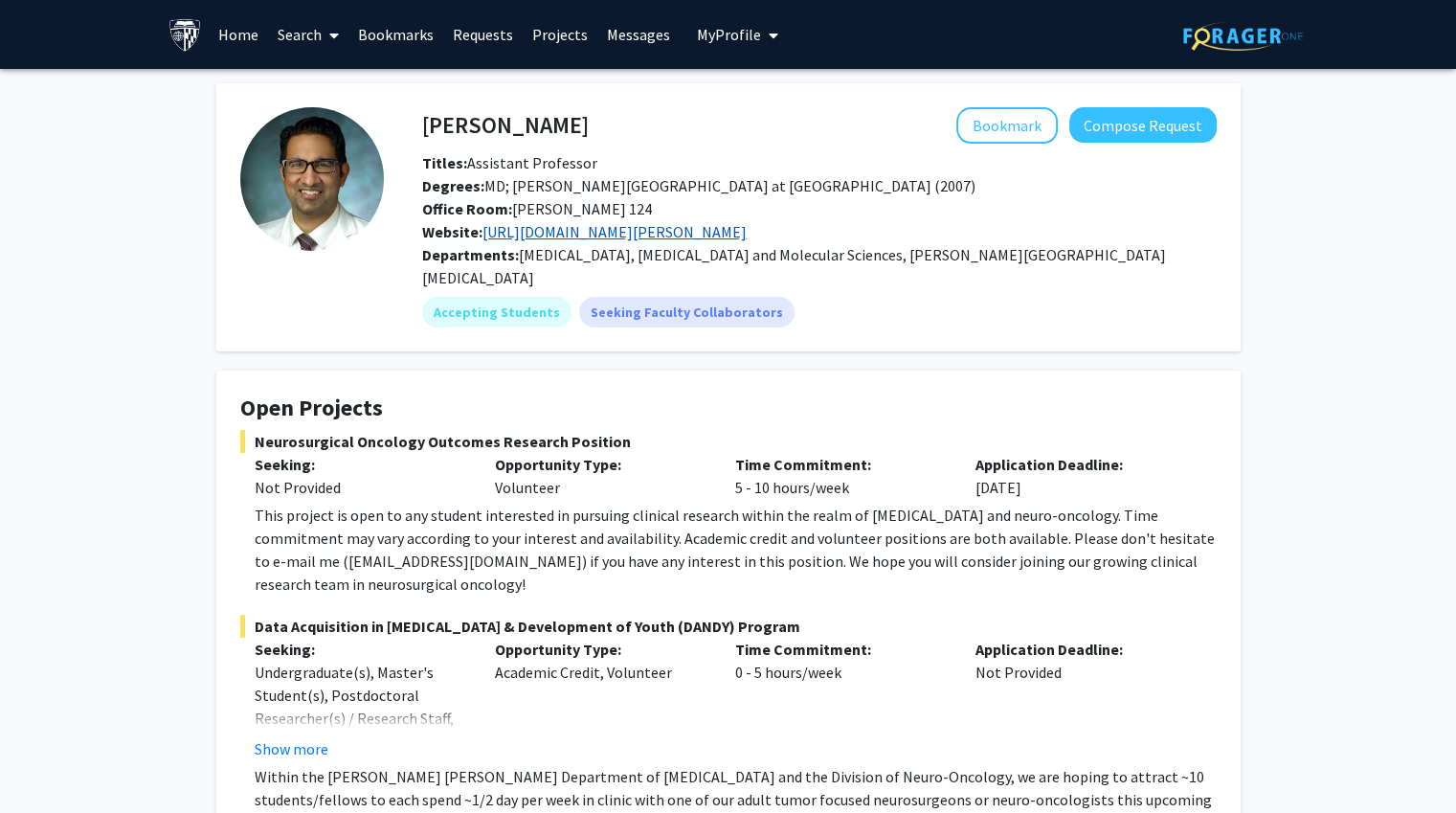
click at [747, 229] on link "[URL][DOMAIN_NAME][PERSON_NAME]" at bounding box center [615, 231] width 265 height 19
